Goal: Find specific page/section: Find specific page/section

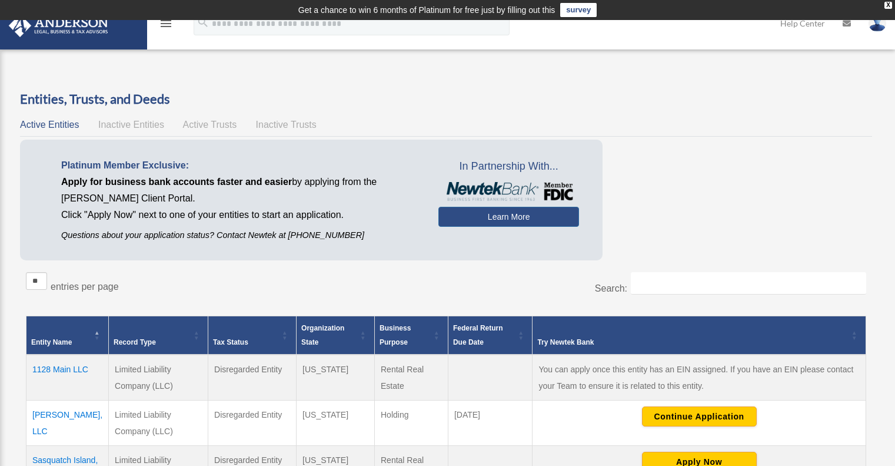
scroll to position [137, 0]
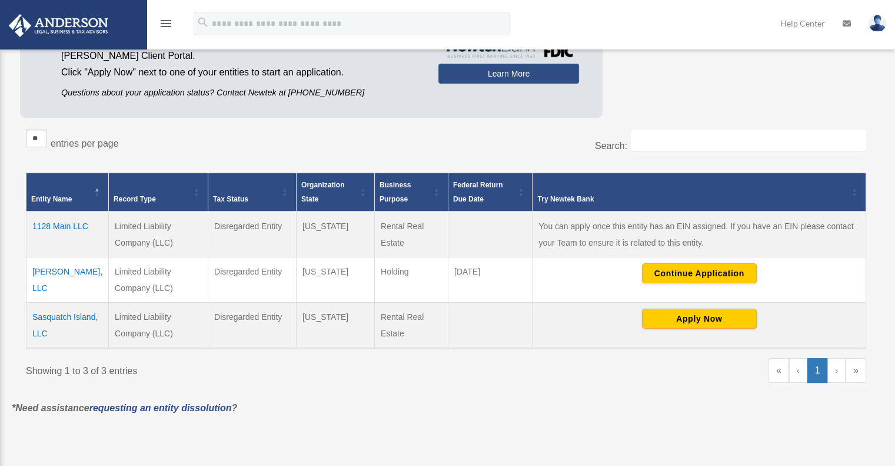
scroll to position [137, 0]
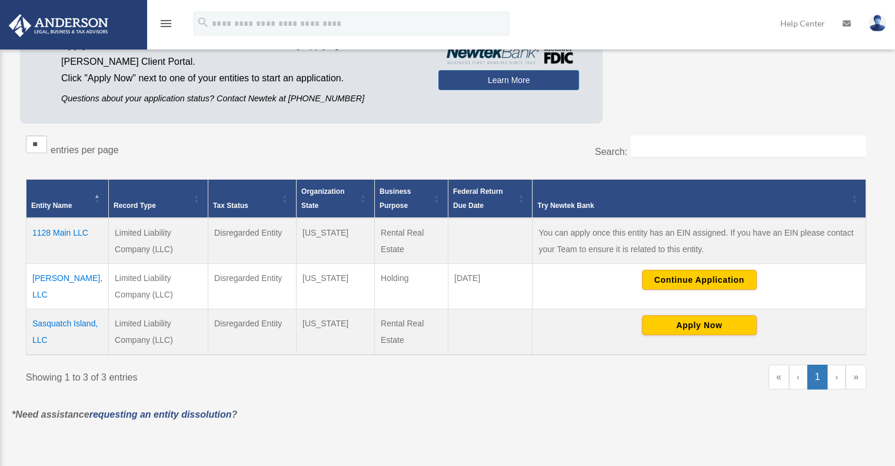
click at [60, 230] on td "1128 Main LLC" at bounding box center [67, 241] width 82 height 46
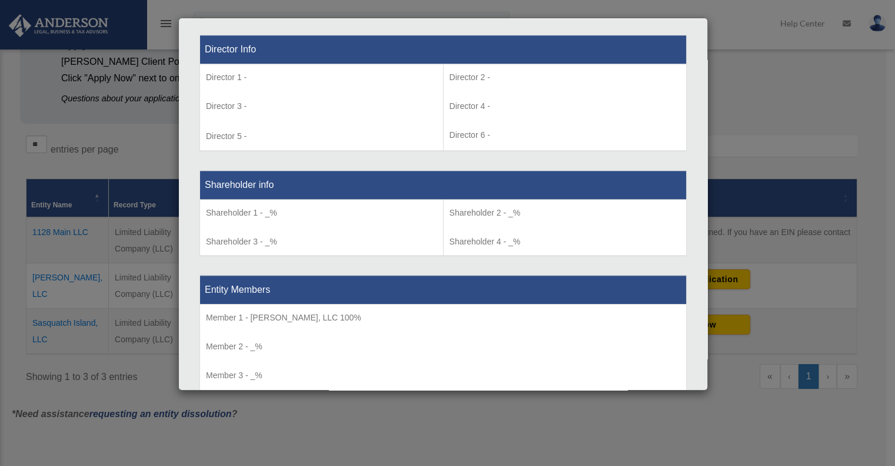
scroll to position [1018, 0]
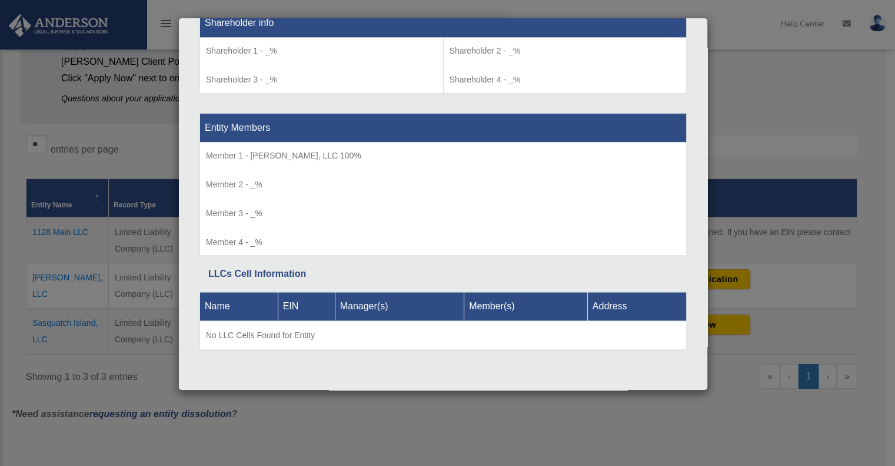
click at [744, 65] on div "Details × Articles Sent Organizational Date" at bounding box center [447, 233] width 895 height 466
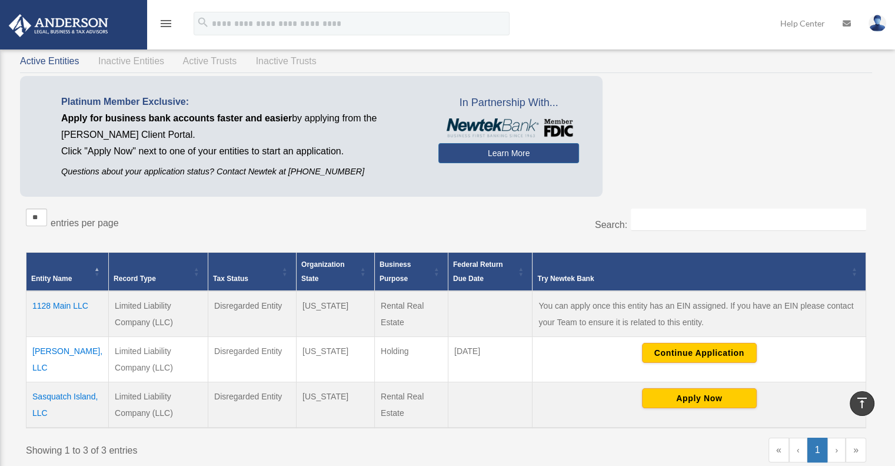
scroll to position [60, 0]
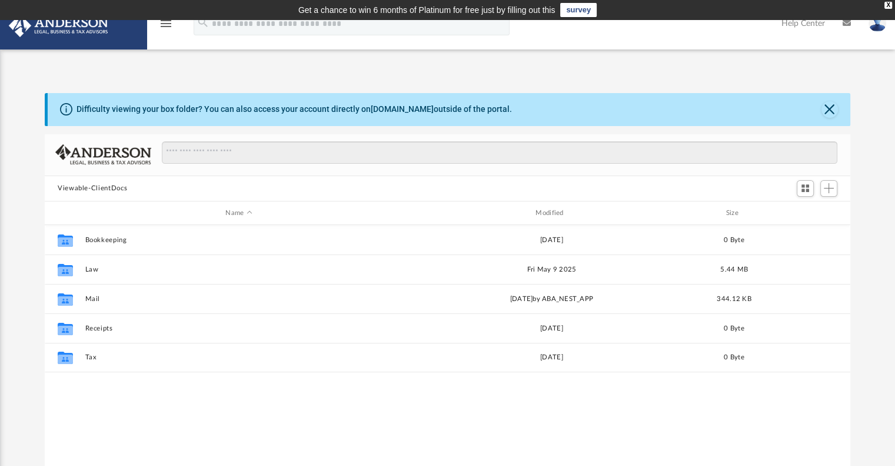
scroll to position [258, 796]
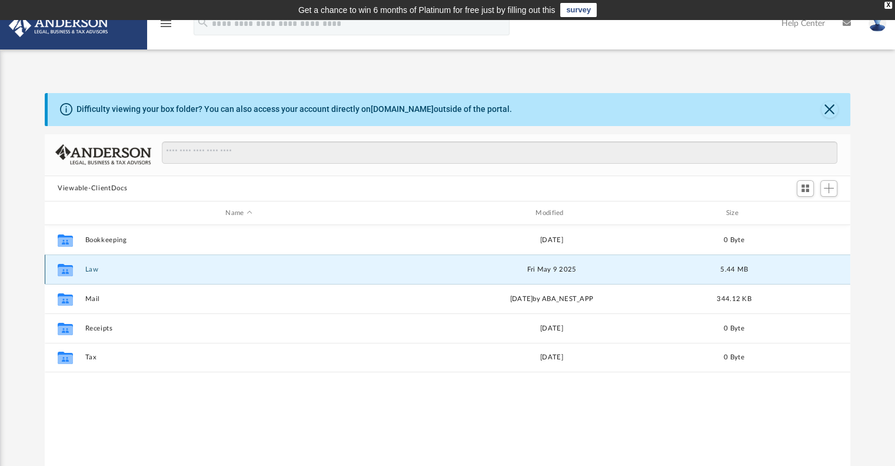
click at [91, 268] on button "Law" at bounding box center [239, 269] width 308 height 8
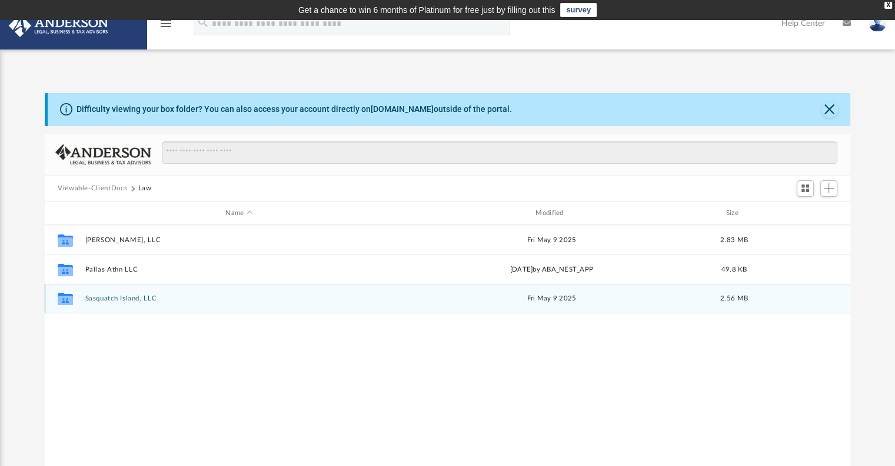
click at [128, 297] on button "Sasquatch Island, LLC" at bounding box center [239, 299] width 308 height 8
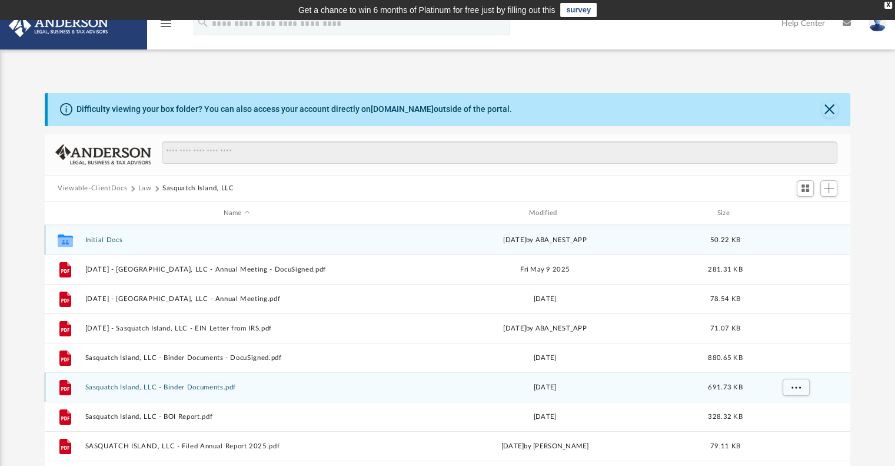
scroll to position [21, 0]
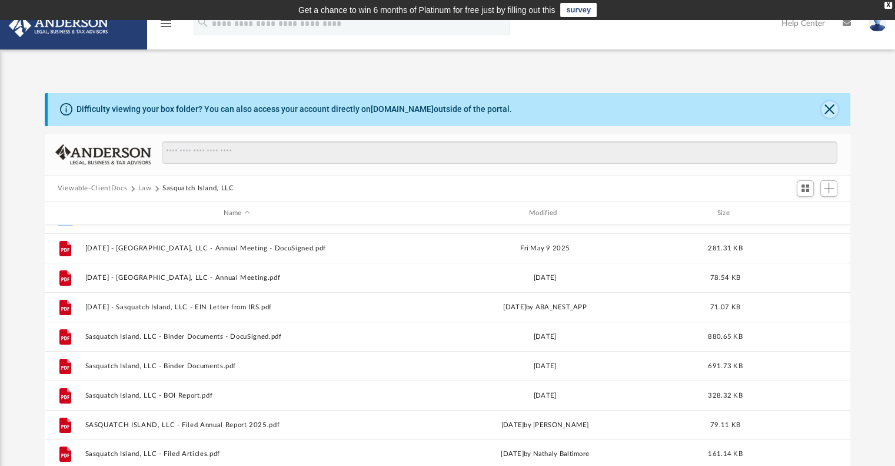
click at [828, 108] on button "Close" at bounding box center [830, 109] width 16 height 16
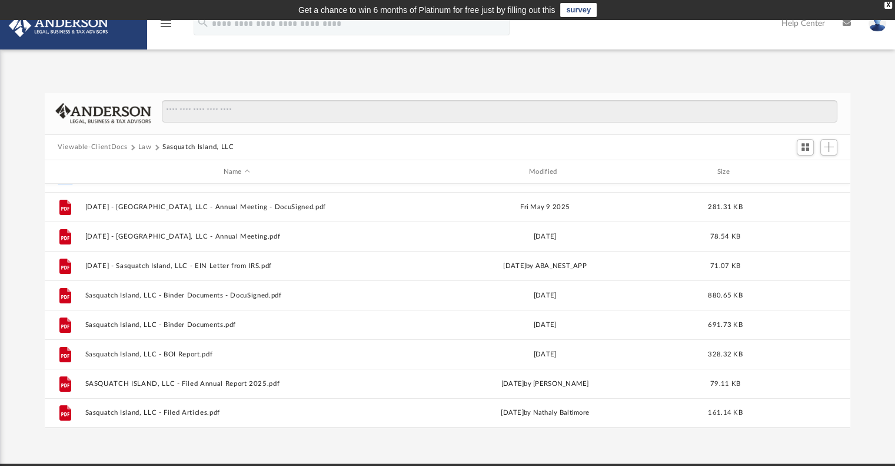
click at [141, 145] on button "Law" at bounding box center [145, 147] width 14 height 11
